Goal: Transaction & Acquisition: Obtain resource

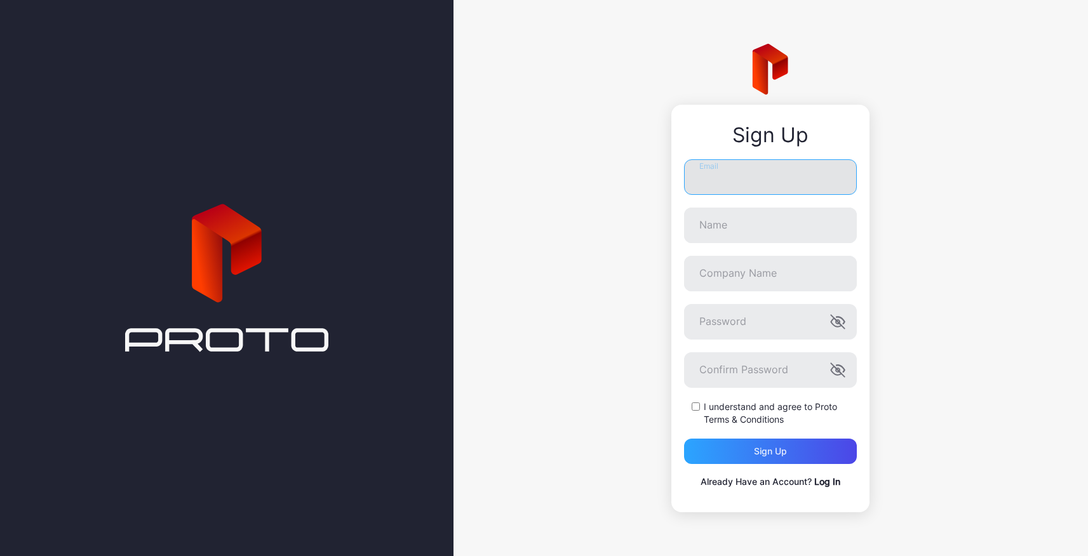
click at [733, 175] on input "Email" at bounding box center [770, 177] width 173 height 36
type input "**********"
type input "*****"
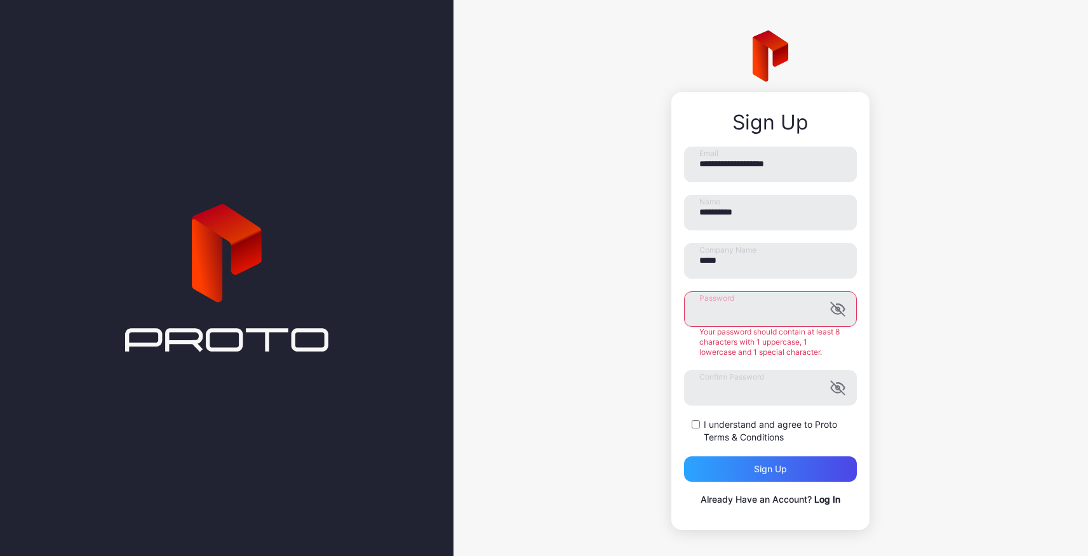
click at [696, 346] on div "Your password should contain at least 8 characters with 1 uppercase, 1 lowercas…" at bounding box center [770, 342] width 173 height 30
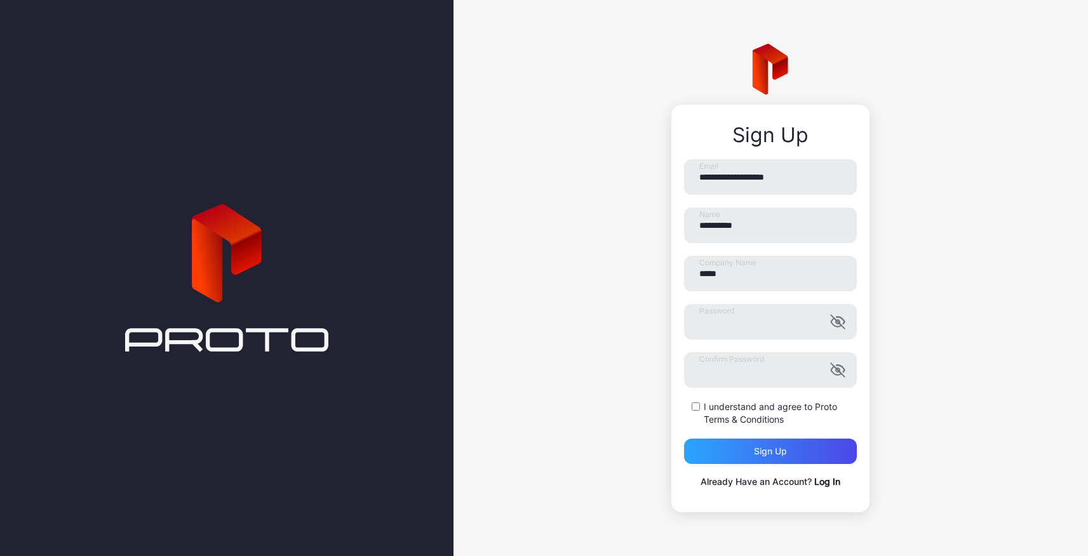
click at [642, 394] on div "**********" at bounding box center [771, 278] width 635 height 556
click at [771, 450] on div "Sign up" at bounding box center [770, 452] width 33 height 10
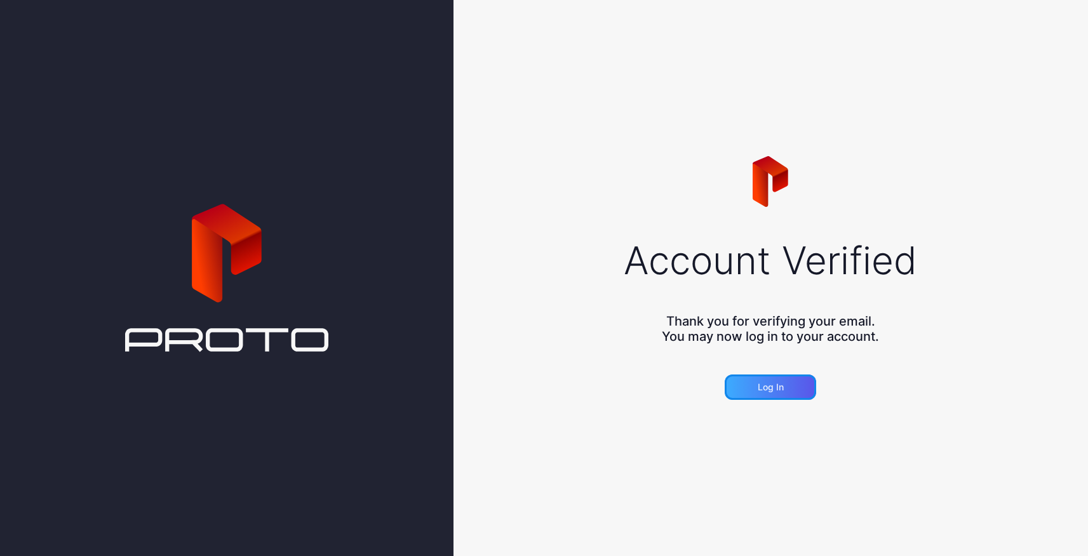
click at [766, 394] on div "Log in" at bounding box center [770, 387] width 91 height 25
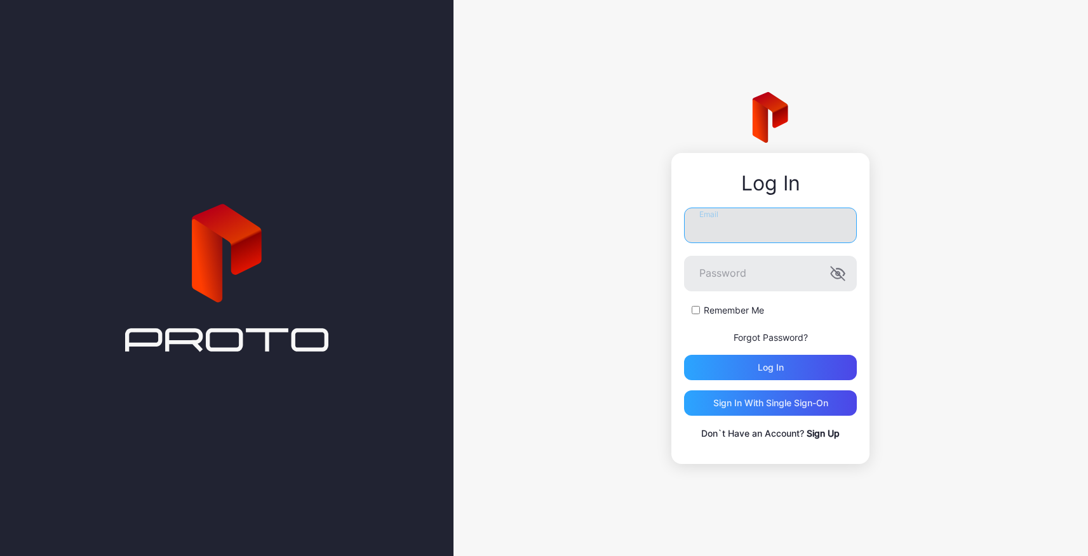
click at [734, 222] on input "Email" at bounding box center [770, 226] width 173 height 36
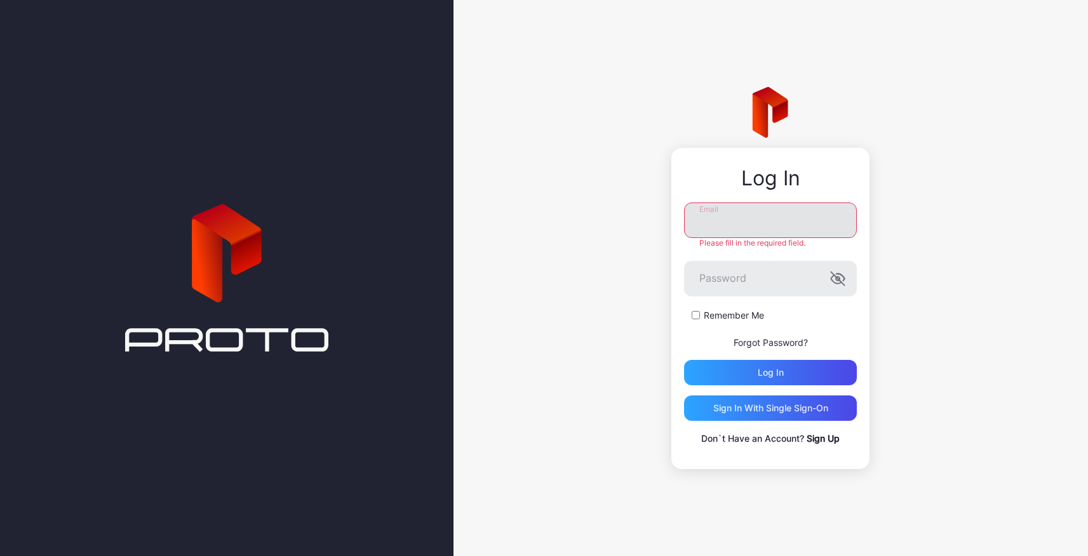
type input "**********"
click at [799, 371] on div "Log in" at bounding box center [770, 372] width 173 height 25
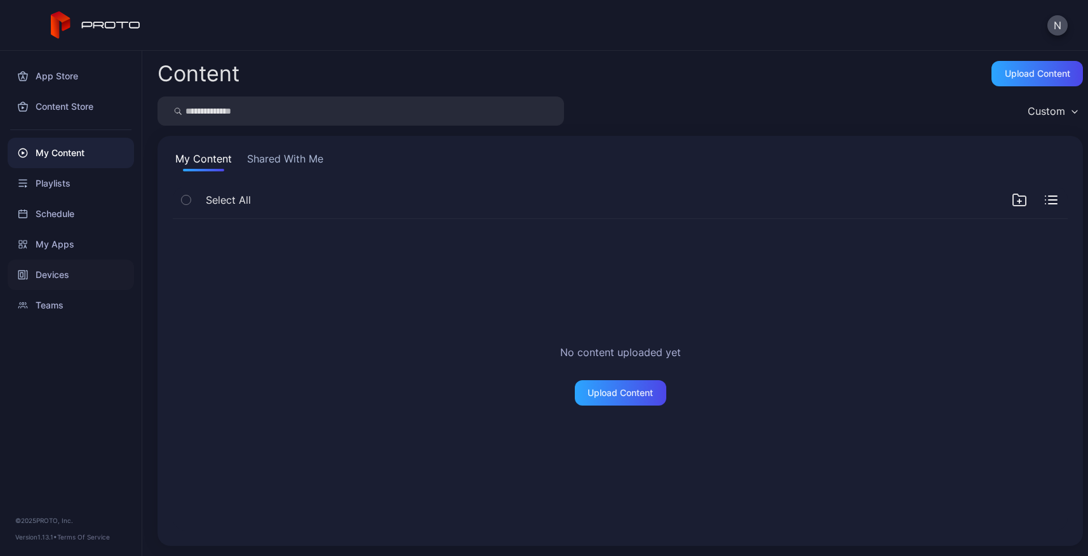
click at [56, 274] on div "Devices" at bounding box center [71, 275] width 126 height 30
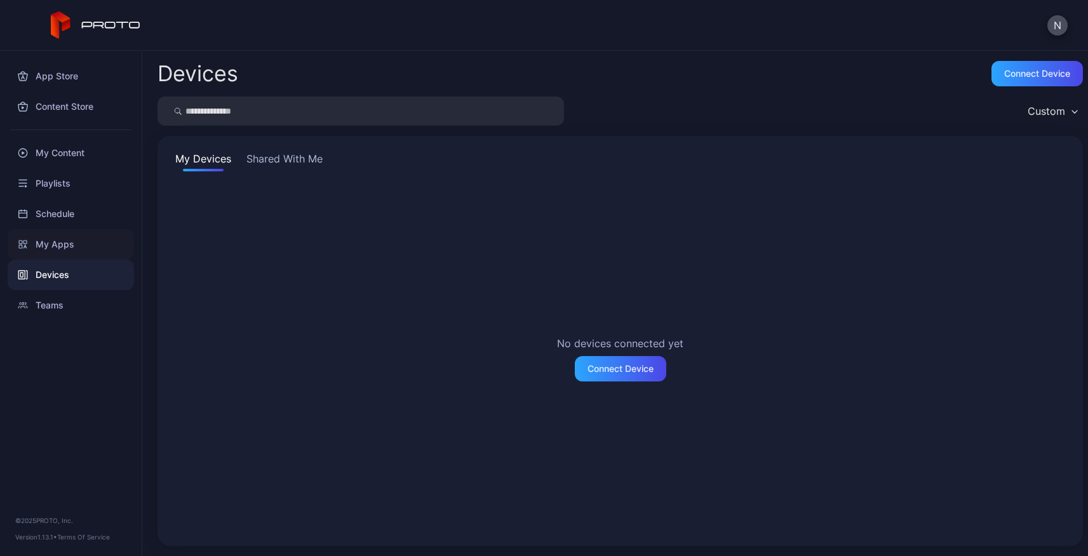
click at [58, 243] on div "My Apps" at bounding box center [71, 244] width 126 height 30
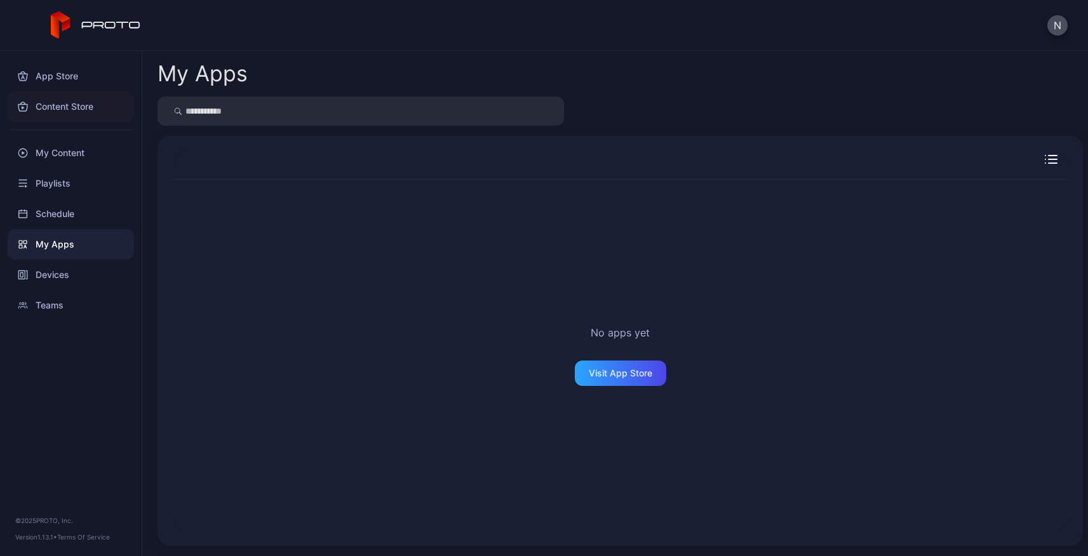
click at [49, 102] on div "Content Store" at bounding box center [71, 106] width 126 height 30
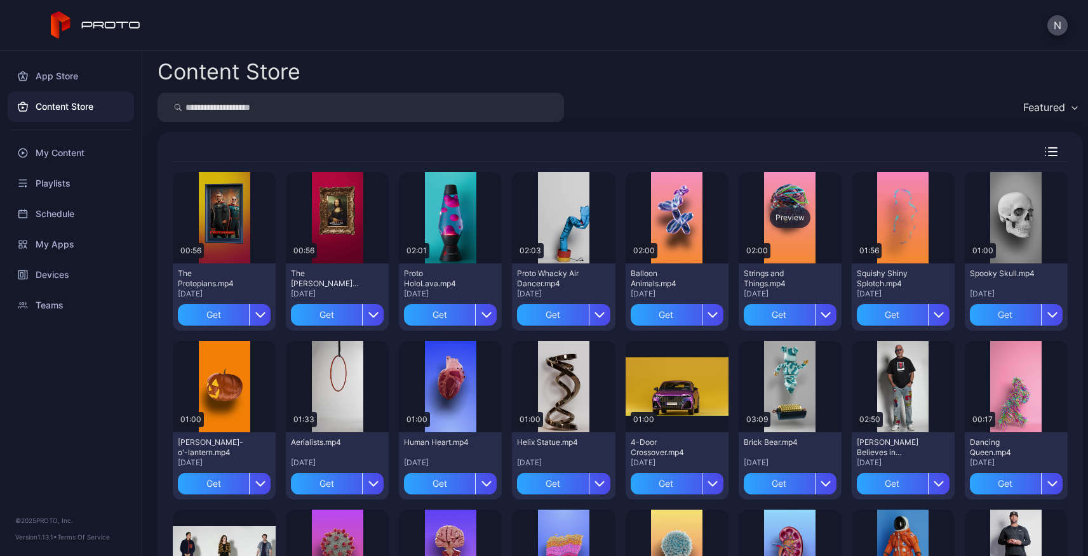
click at [780, 217] on div "Preview" at bounding box center [790, 218] width 41 height 20
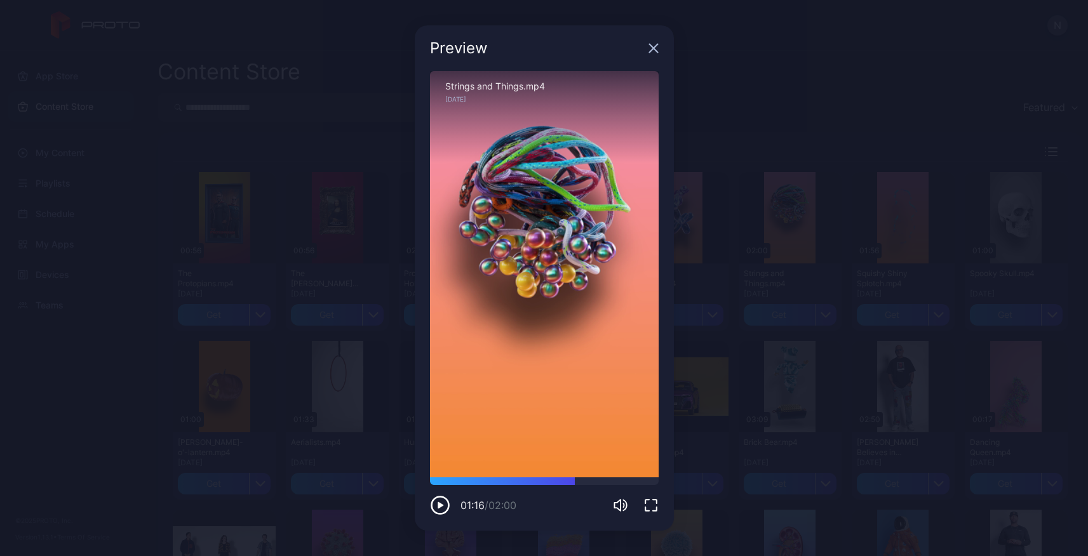
drag, startPoint x: 447, startPoint y: 483, endPoint x: 582, endPoint y: 487, distance: 135.4
click at [582, 487] on div "01:16 / 02:00" at bounding box center [544, 497] width 229 height 38
click at [654, 48] on icon "button" at bounding box center [653, 48] width 8 height 8
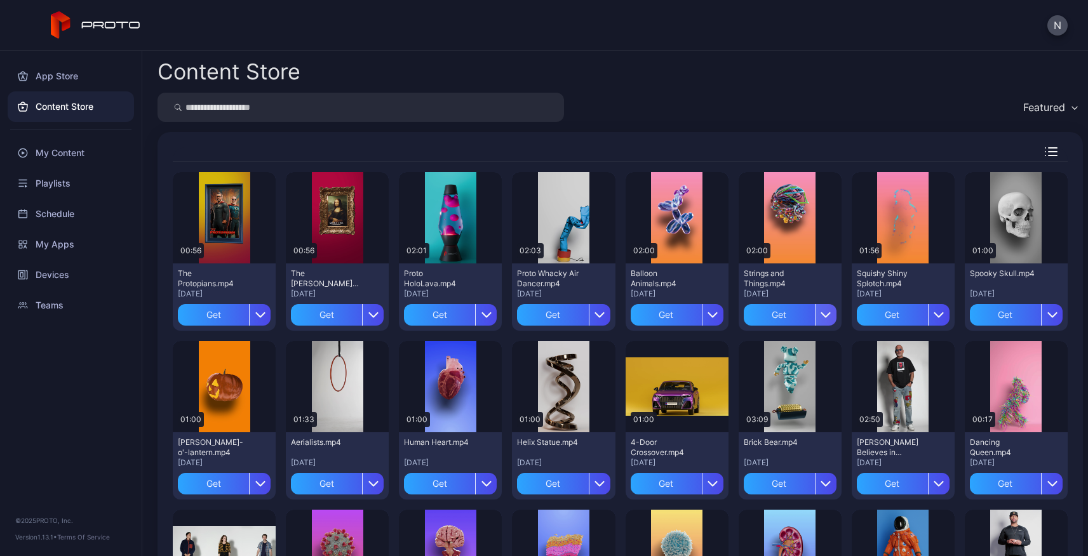
click at [821, 314] on icon "button" at bounding box center [826, 315] width 10 height 10
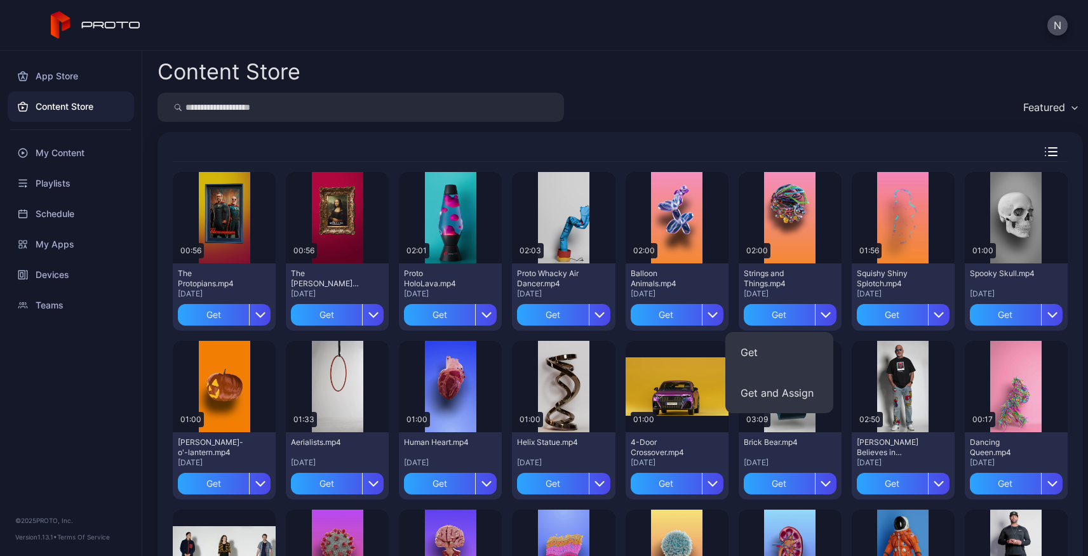
click at [800, 81] on div "Content Store" at bounding box center [621, 72] width 926 height 22
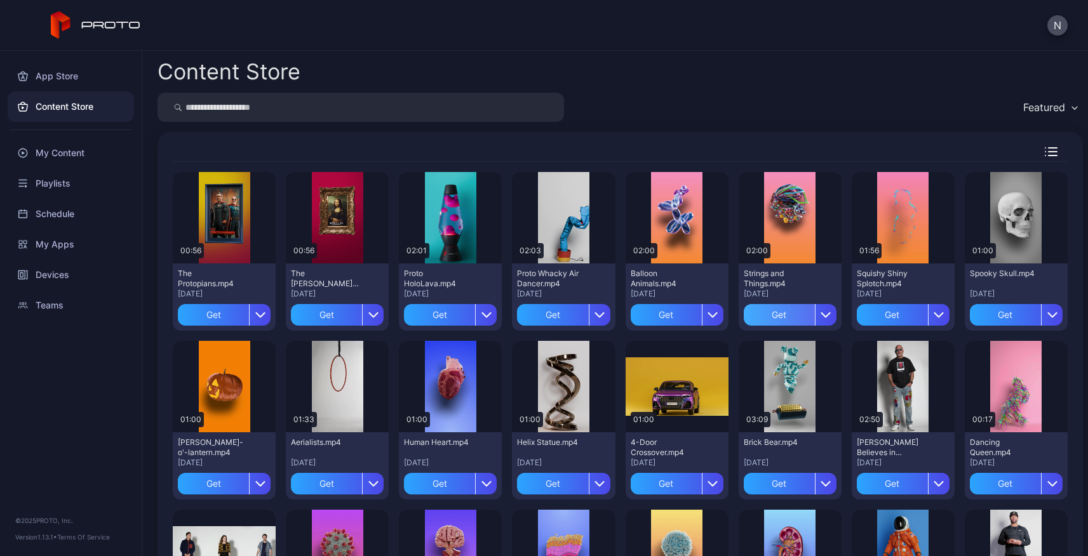
click at [761, 316] on div "Get" at bounding box center [779, 315] width 71 height 22
click at [68, 77] on div "App Store" at bounding box center [71, 76] width 126 height 30
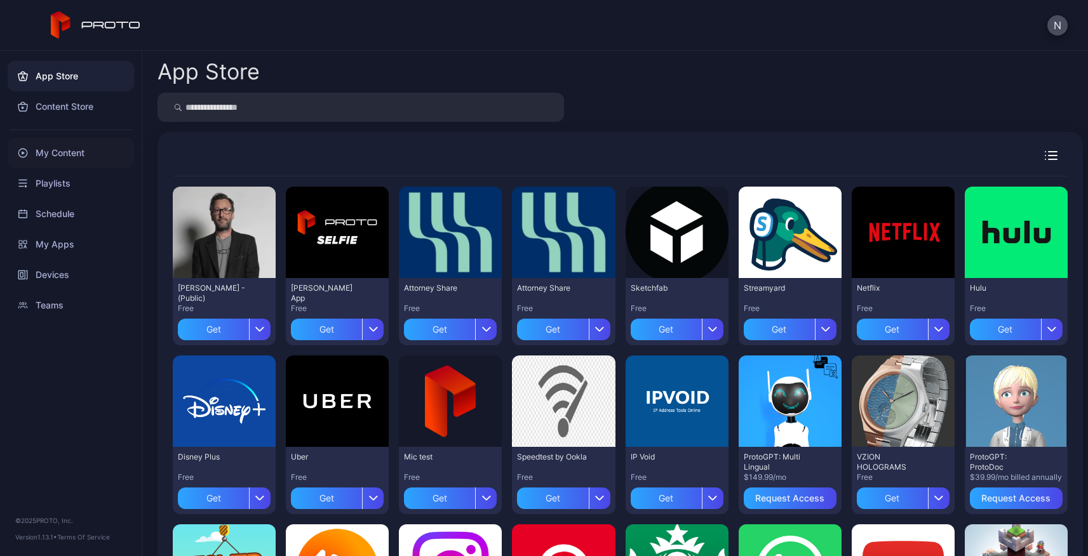
click at [56, 146] on div "My Content" at bounding box center [71, 153] width 126 height 30
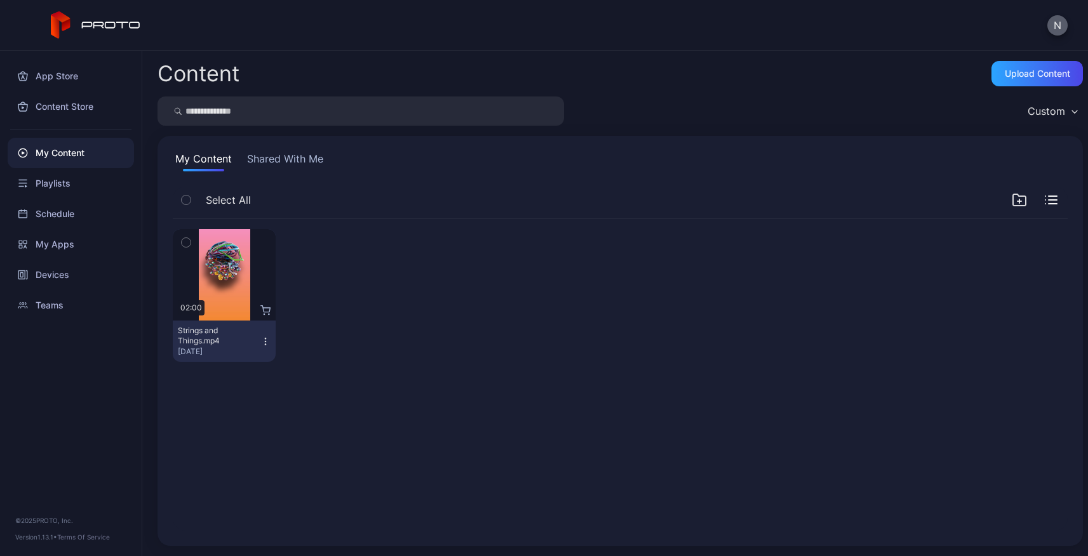
click at [1059, 22] on button "N" at bounding box center [1057, 25] width 20 height 20
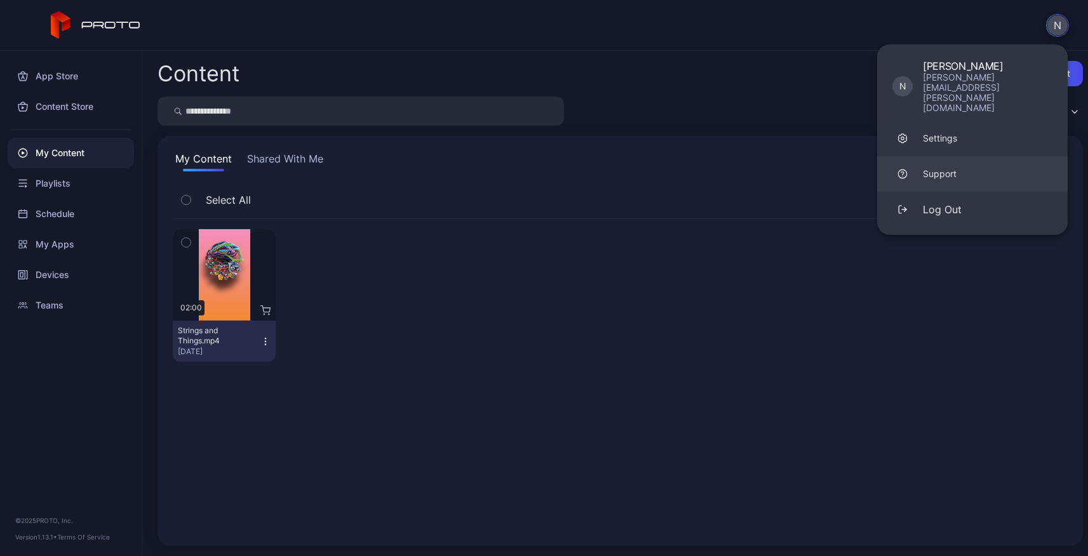
click at [932, 168] on div "Support" at bounding box center [940, 174] width 34 height 13
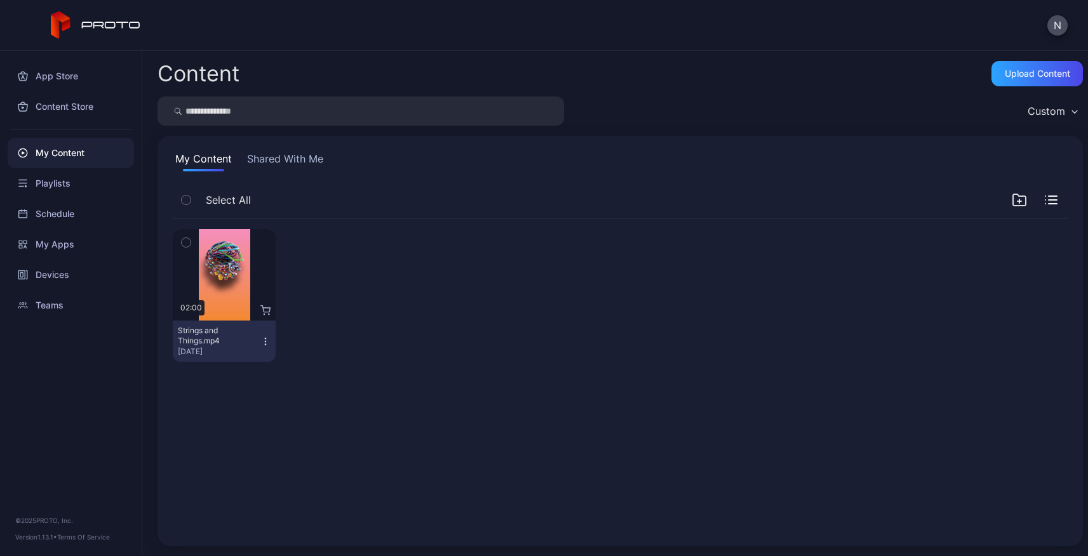
click at [832, 202] on div "Select All" at bounding box center [620, 203] width 895 height 32
click at [716, 100] on div "Custom" at bounding box center [621, 111] width 926 height 29
